Goal: Information Seeking & Learning: Learn about a topic

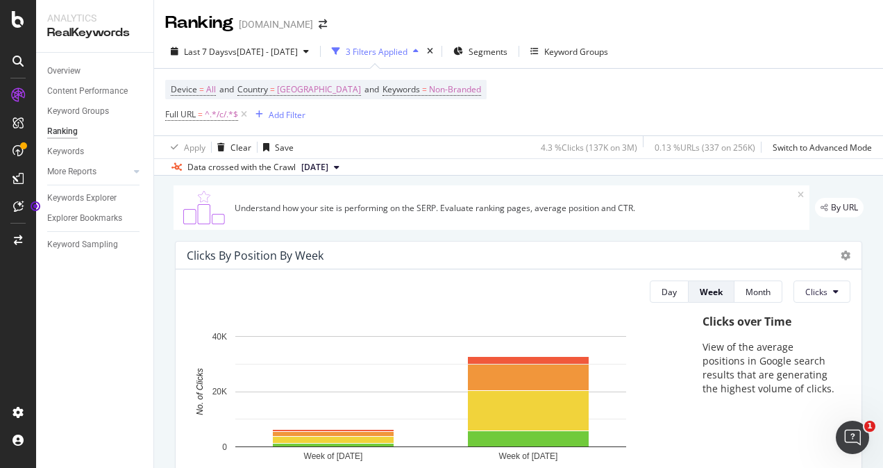
scroll to position [1476, 0]
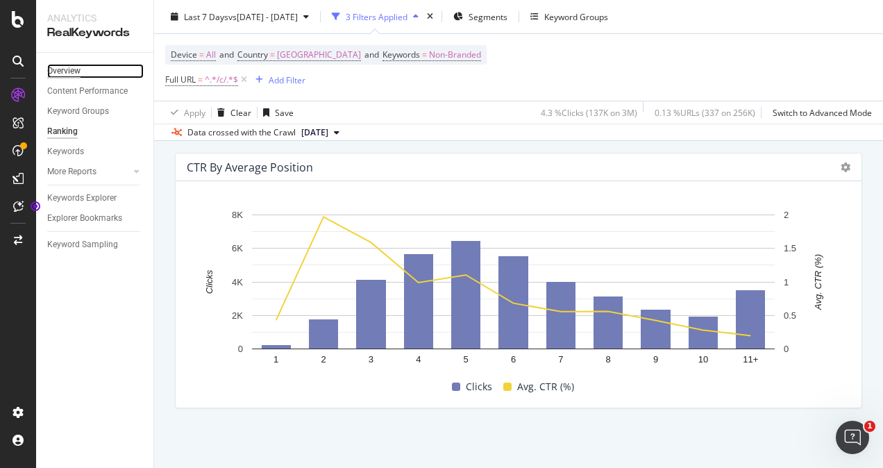
click at [69, 75] on div "Overview" at bounding box center [63, 71] width 33 height 15
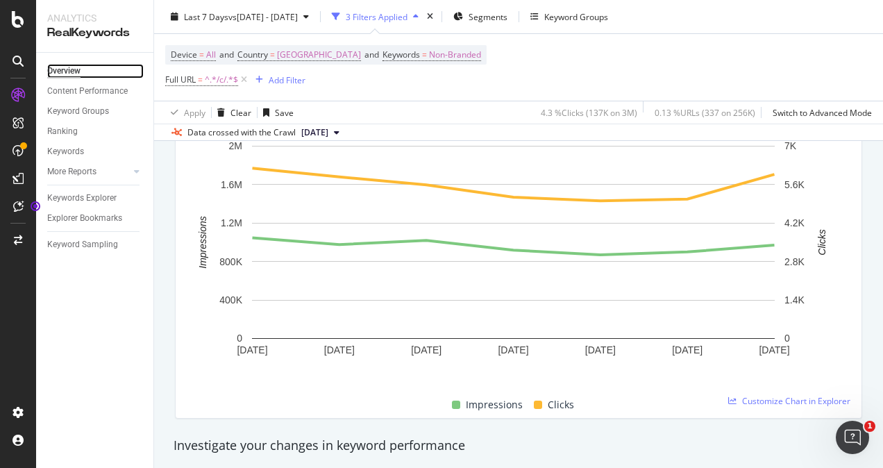
scroll to position [205, 0]
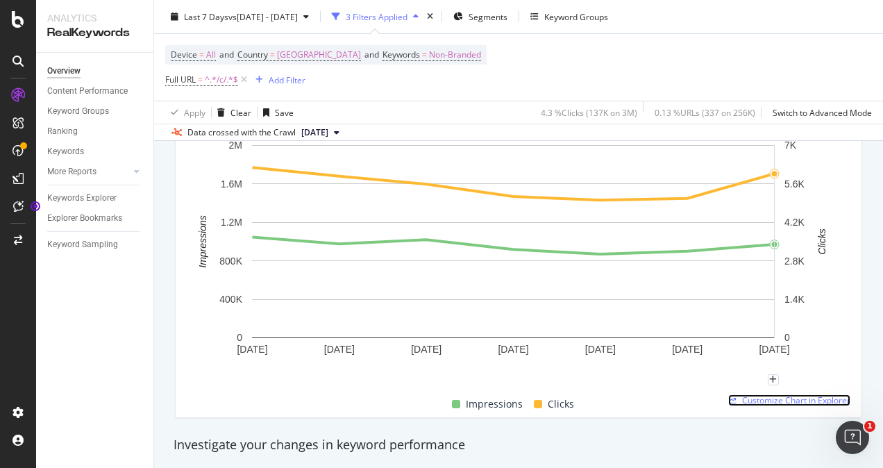
click at [773, 402] on span "Customize Chart in Explorer" at bounding box center [796, 400] width 108 height 12
